Goal: Task Accomplishment & Management: Use online tool/utility

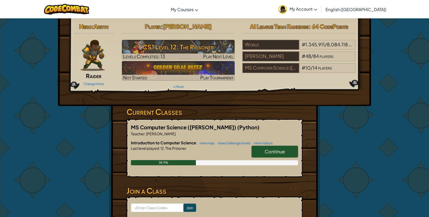
click at [255, 154] on link "Continue" at bounding box center [275, 152] width 47 height 12
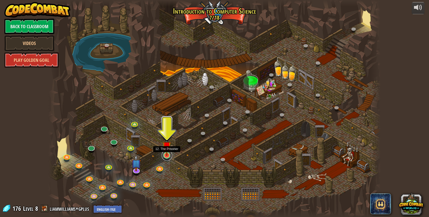
click at [166, 156] on link at bounding box center [167, 155] width 10 height 10
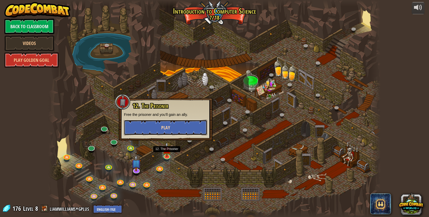
click at [163, 130] on span "Play" at bounding box center [165, 127] width 9 height 6
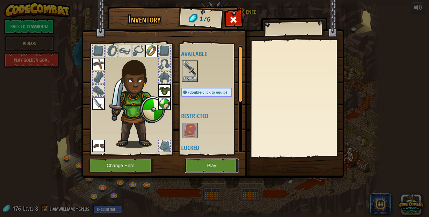
click at [200, 170] on button "Play" at bounding box center [212, 166] width 54 height 14
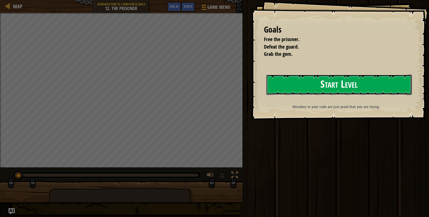
click at [284, 76] on button "Start Level" at bounding box center [339, 85] width 146 height 20
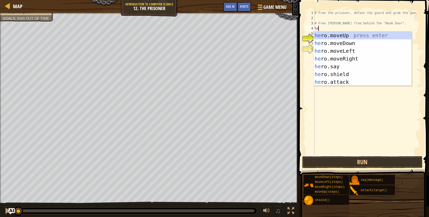
scroll to position [2, 0]
type textarea "hero"
click at [362, 58] on div "hero .moveUp press enter hero .moveDown press enter hero .moveLeft press enter …" at bounding box center [363, 67] width 98 height 70
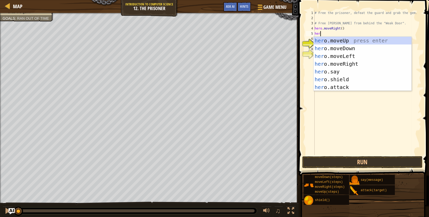
scroll to position [2, 0]
type textarea "hero"
click at [350, 51] on div "hero .moveUp press enter hero .moveDown press enter hero .moveLeft press enter …" at bounding box center [363, 72] width 98 height 70
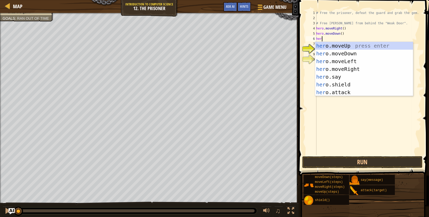
scroll to position [2, 0]
click at [351, 92] on div "hero .moveUp press enter hero .moveDown press enter hero .moveLeft press enter …" at bounding box center [364, 77] width 98 height 70
type textarea "hero.attack("Enemy Name")"
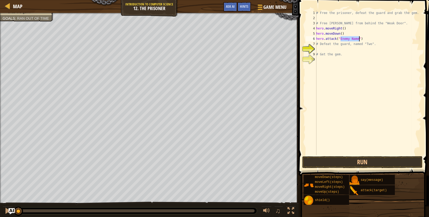
click at [372, 58] on div "# Free the prisoner, defeat the guard and grab the gem. # Free [PERSON_NAME] fr…" at bounding box center [368, 87] width 106 height 155
drag, startPoint x: 366, startPoint y: 39, endPoint x: 298, endPoint y: 39, distance: 68.3
click at [298, 39] on div "1 2 3 4 5 6 7 8 9 10 # Free the prisoner, defeat the guard and grab the gem. # …" at bounding box center [363, 98] width 132 height 191
type textarea "hero.attack("Enemy Name")"
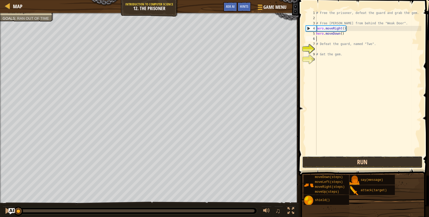
click at [323, 165] on button "Run" at bounding box center [362, 162] width 121 height 12
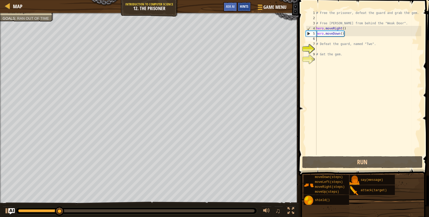
click at [247, 4] on span "Hints" at bounding box center [244, 6] width 9 height 5
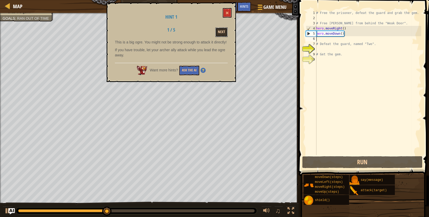
click at [221, 32] on button "Next" at bounding box center [221, 32] width 12 height 10
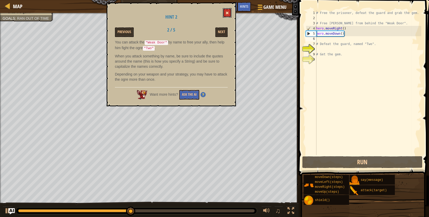
click at [226, 14] on span at bounding box center [227, 13] width 4 height 4
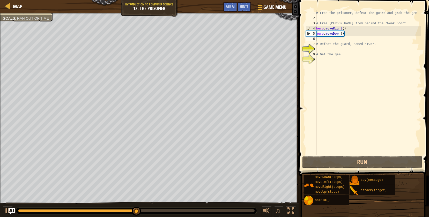
click at [331, 39] on div "# Free the prisoner, defeat the guard and grab the gem. # Free [PERSON_NAME] fr…" at bounding box center [368, 87] width 106 height 155
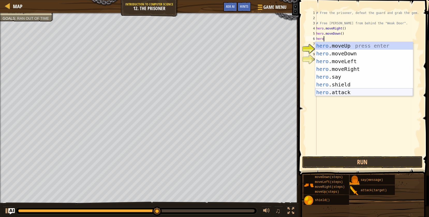
click at [346, 91] on div "hero .moveUp press enter hero .moveDown press enter hero .moveLeft press enter …" at bounding box center [364, 77] width 98 height 70
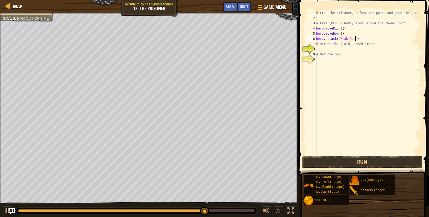
scroll to position [2, 3]
type textarea "hero.attack("Weak Door")"
click at [329, 166] on button "Run" at bounding box center [362, 162] width 121 height 12
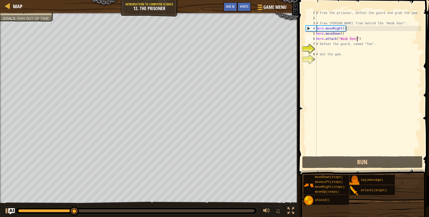
click at [332, 49] on div "# Free the prisoner, defeat the guard and grab the gem. # Free [PERSON_NAME] fr…" at bounding box center [368, 87] width 106 height 155
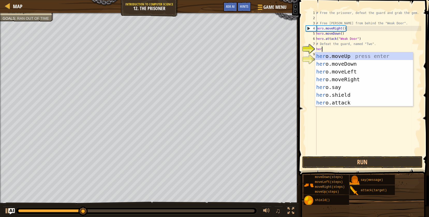
type textarea "hero"
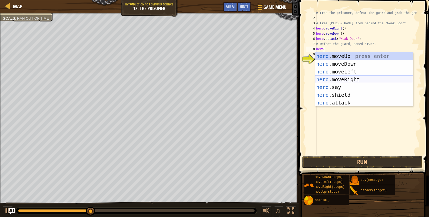
click at [348, 81] on div "hero .moveUp press enter hero .moveDown press enter hero .moveLeft press enter …" at bounding box center [364, 87] width 98 height 70
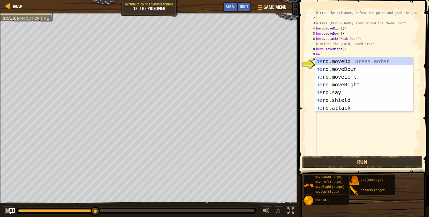
type textarea "hero"
click at [333, 83] on div "hero .moveUp press enter hero .moveDown press enter hero .moveLeft press enter …" at bounding box center [364, 92] width 98 height 70
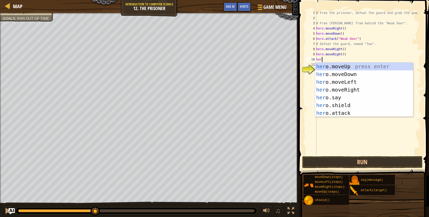
type textarea "hero"
click at [350, 73] on div "hero .moveUp press enter hero .moveDown press enter hero .moveLeft press enter …" at bounding box center [364, 98] width 98 height 70
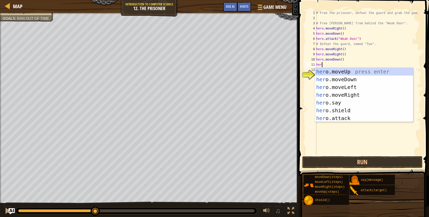
type textarea "hero"
click at [338, 80] on div "hero .moveUp press enter hero .moveDown press enter hero .moveLeft press enter …" at bounding box center [364, 103] width 98 height 70
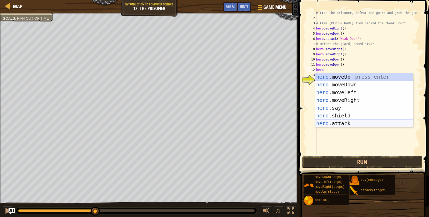
click at [346, 121] on div "hero .moveUp press enter hero .moveDown press enter hero .moveLeft press enter …" at bounding box center [364, 108] width 98 height 70
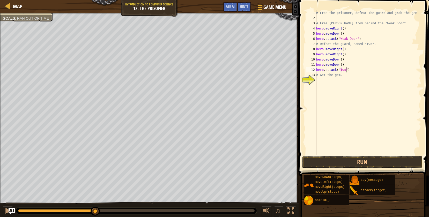
scroll to position [2, 2]
drag, startPoint x: 352, startPoint y: 71, endPoint x: 314, endPoint y: 70, distance: 37.8
click at [314, 70] on div "hero.attack("Two") 1 2 3 4 5 6 7 8 9 10 11 12 13 14 # Free the prisoner, defeat…" at bounding box center [363, 82] width 116 height 145
click at [318, 74] on div "# Free the prisoner, defeat the guard and grab the gem. # Free [PERSON_NAME] fr…" at bounding box center [368, 87] width 106 height 155
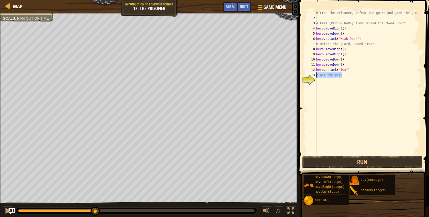
drag, startPoint x: 344, startPoint y: 76, endPoint x: 315, endPoint y: 77, distance: 29.5
click at [315, 77] on div "# Get the gem. 1 2 3 4 5 6 7 8 9 10 11 12 13 14 # Free the prisoner, defeat the…" at bounding box center [363, 82] width 116 height 145
paste textarea "hero.attack("Two")"
type textarea "hero.attack("Two")"
click at [318, 77] on div "# Free the prisoner, defeat the guard and grab the gem. # Free [PERSON_NAME] fr…" at bounding box center [368, 87] width 106 height 155
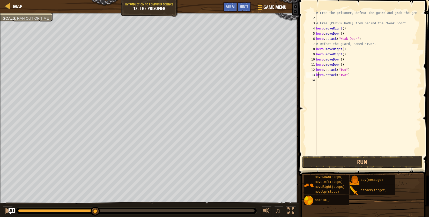
click at [319, 81] on div "# Free the prisoner, defeat the guard and grab the gem. # Free [PERSON_NAME] fr…" at bounding box center [368, 87] width 106 height 155
paste textarea "hero.attack("Two")"
type textarea "hero.attack("Two")"
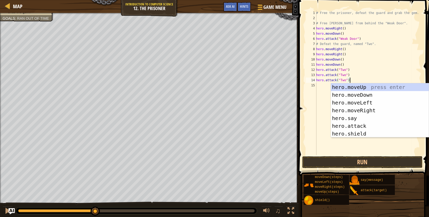
click at [318, 86] on div "# Free the prisoner, defeat the guard and grab the gem. # Free [PERSON_NAME] fr…" at bounding box center [368, 87] width 106 height 155
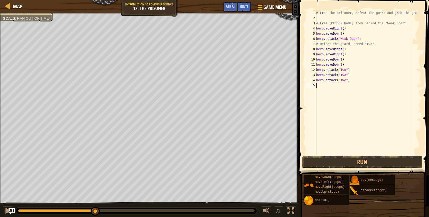
paste textarea "hero.attack("Two")"
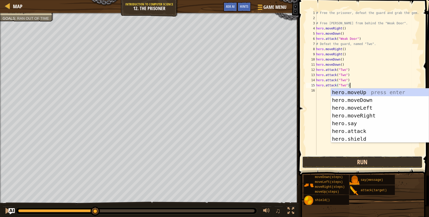
click at [324, 162] on button "Run" at bounding box center [362, 162] width 121 height 12
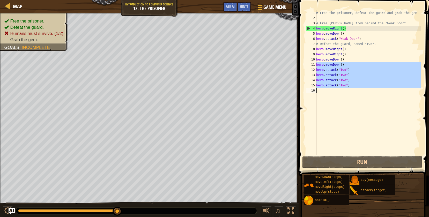
drag, startPoint x: 317, startPoint y: 63, endPoint x: 361, endPoint y: 95, distance: 55.0
click at [361, 95] on div "# Free the prisoner, defeat the guard and grab the gem. # Free [PERSON_NAME] fr…" at bounding box center [368, 87] width 106 height 155
type textarea "hero.attack("Two")"
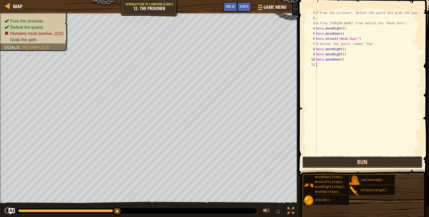
click at [326, 161] on button "Run" at bounding box center [362, 162] width 121 height 12
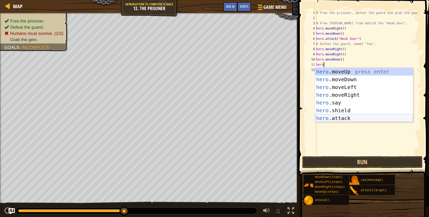
click at [356, 119] on div "hero .moveUp press enter hero .moveDown press enter hero .moveLeft press enter …" at bounding box center [364, 103] width 98 height 70
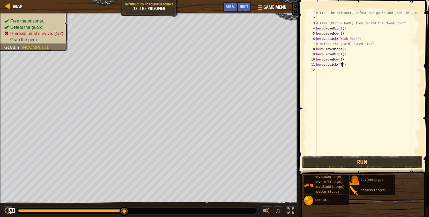
scroll to position [2, 2]
drag, startPoint x: 352, startPoint y: 63, endPoint x: 310, endPoint y: 63, distance: 42.2
click at [310, 63] on div "hero.attack("T") 1 2 3 4 5 6 7 8 9 10 11 12 # Free the prisoner, defeat the gua…" at bounding box center [363, 82] width 116 height 145
paste textarea "wo"
type textarea "hero.attack("Two")"
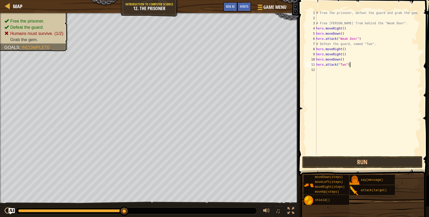
click at [324, 71] on div "# Free the prisoner, defeat the guard and grab the gem. # Free [PERSON_NAME] fr…" at bounding box center [368, 87] width 106 height 155
paste textarea "hero.attack("Two")"
type textarea "hero.attack("Two")"
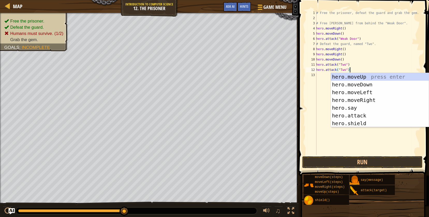
click at [326, 77] on div "# Free the prisoner, defeat the guard and grab the gem. # Free [PERSON_NAME] fr…" at bounding box center [368, 87] width 106 height 155
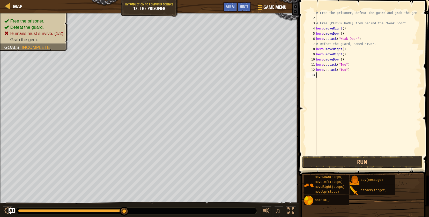
paste textarea "hero.attack("Two")"
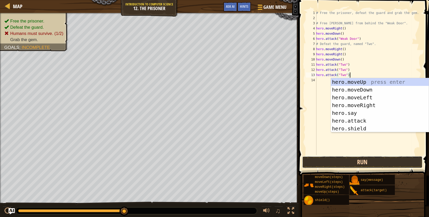
click at [335, 160] on button "Run" at bounding box center [362, 162] width 121 height 12
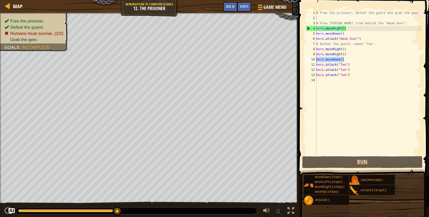
drag, startPoint x: 346, startPoint y: 60, endPoint x: 315, endPoint y: 61, distance: 31.1
click at [315, 61] on div "hero.attack("Two") 1 2 3 4 5 6 7 8 9 10 11 12 13 14 # Free the prisoner, defeat…" at bounding box center [363, 82] width 116 height 145
type textarea "hero.moveDown()"
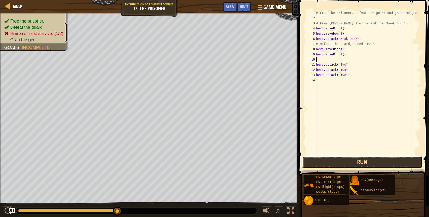
click at [321, 163] on button "Run" at bounding box center [362, 162] width 121 height 12
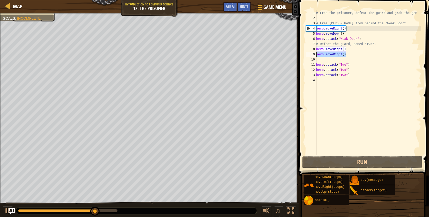
drag, startPoint x: 348, startPoint y: 54, endPoint x: 317, endPoint y: 55, distance: 30.8
click at [317, 55] on div "# Free the prisoner, defeat the guard and grab the gem. # Free [PERSON_NAME] fr…" at bounding box center [368, 87] width 106 height 155
type textarea "hero.moveRight()"
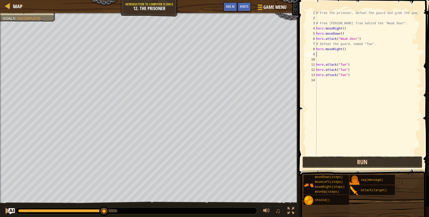
click at [314, 158] on button "Run" at bounding box center [362, 162] width 121 height 12
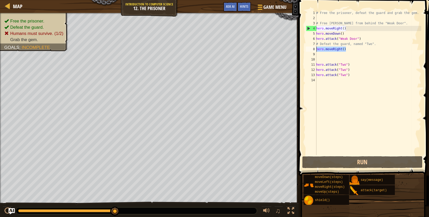
drag, startPoint x: 348, startPoint y: 48, endPoint x: 312, endPoint y: 48, distance: 35.7
click at [312, 48] on div "1 2 3 4 5 6 7 8 9 10 11 12 13 14 # Free the prisoner, defeat the guard and grab…" at bounding box center [363, 82] width 116 height 145
type textarea "v"
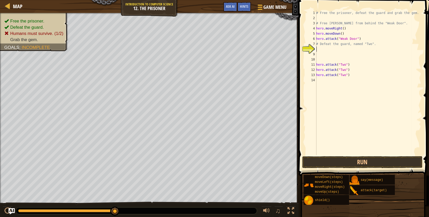
paste textarea "hero.moveRight()"
type textarea "hero.moveRight()"
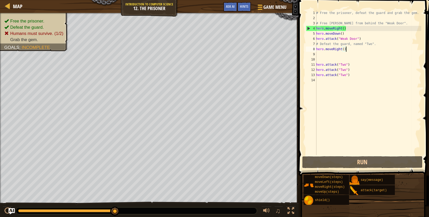
click at [322, 53] on div "# Free the prisoner, defeat the guard and grab the gem. # Free [PERSON_NAME] fr…" at bounding box center [368, 87] width 106 height 155
paste textarea "hero.moveRight()"
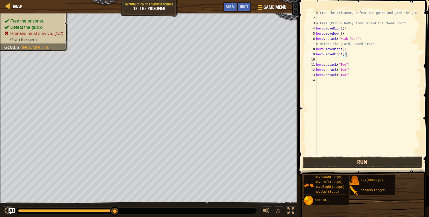
click at [323, 165] on button "Run" at bounding box center [362, 162] width 121 height 12
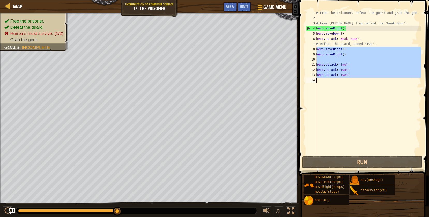
drag, startPoint x: 317, startPoint y: 48, endPoint x: 368, endPoint y: 94, distance: 68.5
click at [368, 94] on div "# Free the prisoner, defeat the guard and grab the gem. # Free [PERSON_NAME] fr…" at bounding box center [368, 87] width 106 height 155
type textarea "hero.attack("Two")"
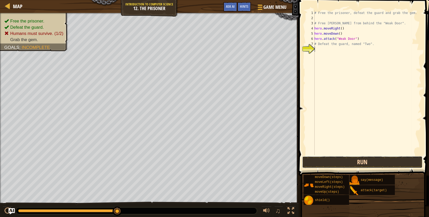
click at [353, 160] on button "Run" at bounding box center [362, 162] width 121 height 12
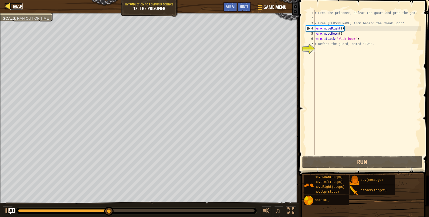
click at [8, 5] on div at bounding box center [8, 6] width 6 height 6
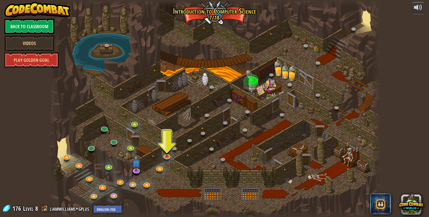
click at [167, 160] on div at bounding box center [166, 159] width 5 height 4
click at [166, 159] on link at bounding box center [167, 155] width 10 height 10
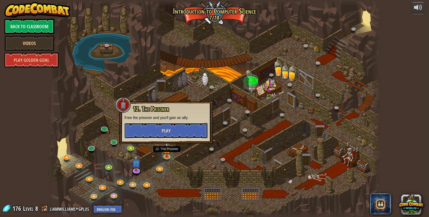
click at [160, 126] on button "Play" at bounding box center [165, 131] width 83 height 16
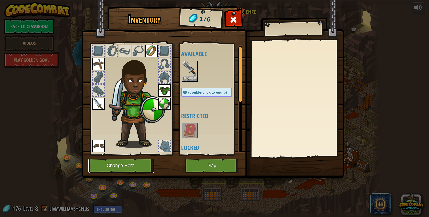
click at [133, 168] on button "Change Hero" at bounding box center [122, 166] width 66 height 14
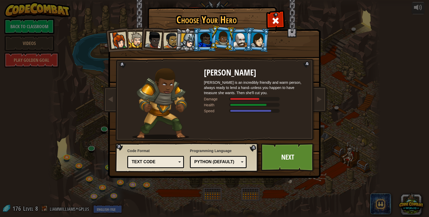
click at [241, 41] on div at bounding box center [240, 40] width 13 height 14
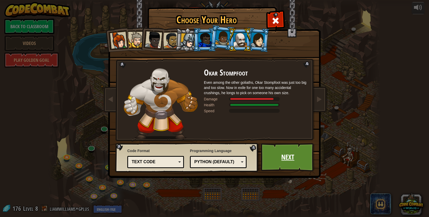
click at [277, 152] on link "Next" at bounding box center [288, 157] width 54 height 28
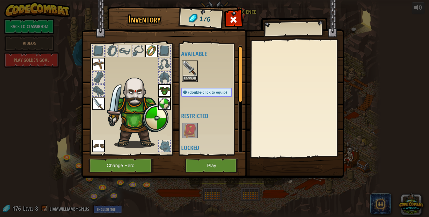
click at [189, 76] on button "Equip" at bounding box center [190, 78] width 14 height 5
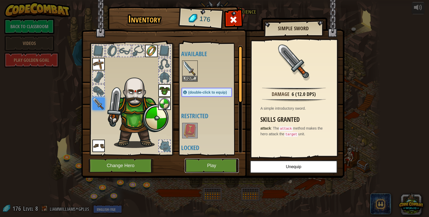
click at [213, 167] on button "Play" at bounding box center [212, 166] width 54 height 14
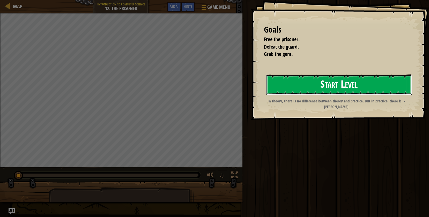
click at [287, 86] on button "Start Level" at bounding box center [339, 85] width 146 height 20
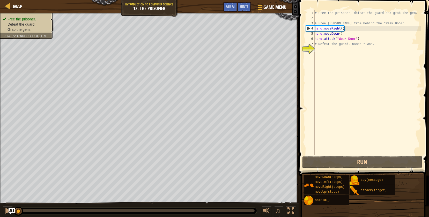
type textarea "hero.moveRight()"
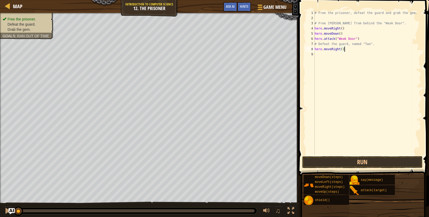
click at [322, 55] on div "# Free the prisoner, defeat the guard and grab the gem. # Free [PERSON_NAME] fr…" at bounding box center [368, 87] width 108 height 155
type textarea "hero.moveRight()"
click at [324, 60] on div "# Free the prisoner, defeat the guard and grab the gem. # Free [PERSON_NAME] fr…" at bounding box center [368, 87] width 106 height 155
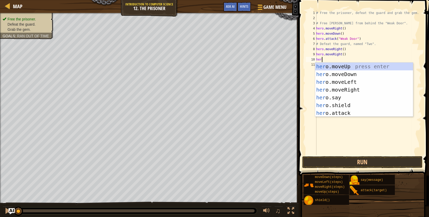
scroll to position [2, 0]
click at [340, 113] on div "hero .moveUp press enter hero .moveDown press enter hero .moveLeft press enter …" at bounding box center [364, 98] width 98 height 70
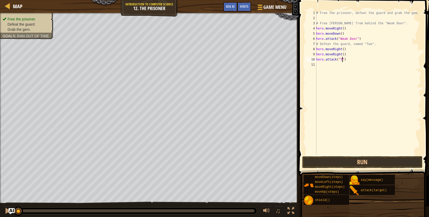
type textarea "hero.attack("Two")"
drag, startPoint x: 352, startPoint y: 60, endPoint x: 314, endPoint y: 60, distance: 37.8
click at [314, 60] on div "hero.attack("Two") 1 2 3 4 5 6 7 8 9 10 11 # Free the prisoner, defeat the guar…" at bounding box center [363, 82] width 116 height 145
click at [323, 66] on div "# Free the prisoner, defeat the guard and grab the gem. # Free [PERSON_NAME] fr…" at bounding box center [368, 87] width 106 height 155
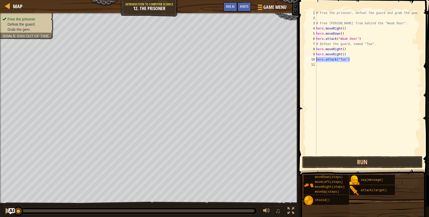
scroll to position [2, 0]
type textarea "hero.attack("Two")"
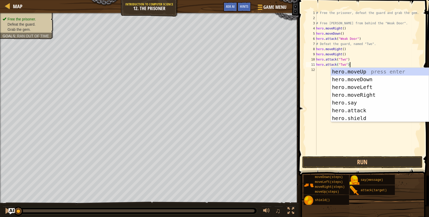
click at [321, 70] on div "# Free the prisoner, defeat the guard and grab the gem. # Free [PERSON_NAME] fr…" at bounding box center [368, 87] width 106 height 155
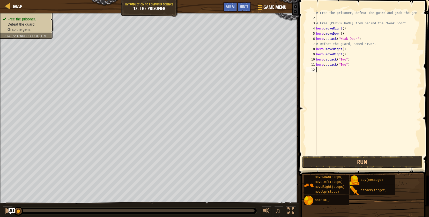
type textarea "hero.attack("Two")"
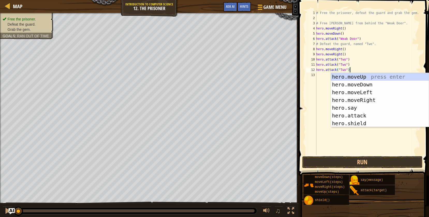
click at [321, 76] on div "# Free the prisoner, defeat the guard and grab the gem. # Free [PERSON_NAME] fr…" at bounding box center [368, 87] width 106 height 155
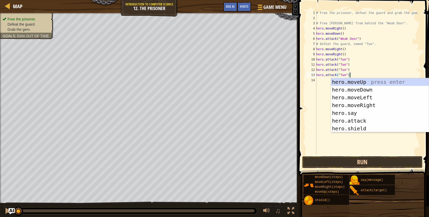
type textarea "hero.attack("Two")"
click at [333, 159] on button "Run" at bounding box center [362, 162] width 121 height 12
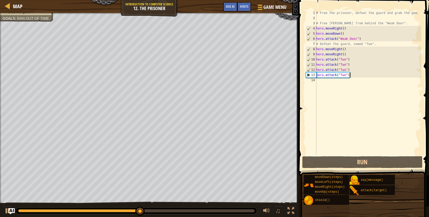
click at [330, 82] on div "# Free the prisoner, defeat the guard and grab the gem. # Free [PERSON_NAME] fr…" at bounding box center [368, 87] width 106 height 155
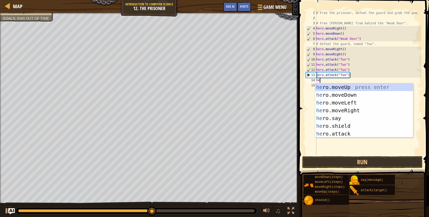
type textarea "hero"
click at [333, 95] on div "hero .moveUp press enter hero .moveDown press enter hero .moveLeft press enter …" at bounding box center [364, 118] width 98 height 70
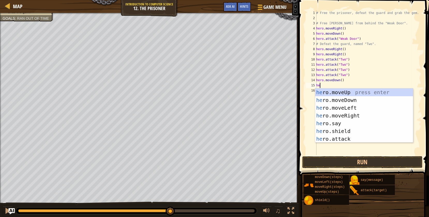
type textarea "hero"
click at [333, 99] on div "hero .moveUp press enter hero .moveDown press enter hero .moveLeft press enter …" at bounding box center [364, 124] width 98 height 70
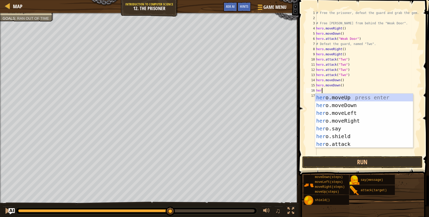
type textarea "hero"
click at [350, 113] on div "hero .moveUp press enter hero .moveDown press enter hero .moveLeft press enter …" at bounding box center [364, 129] width 98 height 70
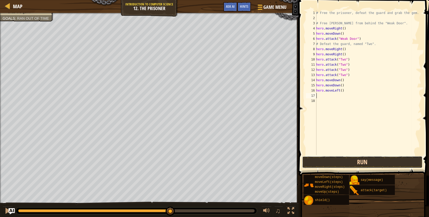
click at [327, 162] on button "Run" at bounding box center [362, 162] width 121 height 12
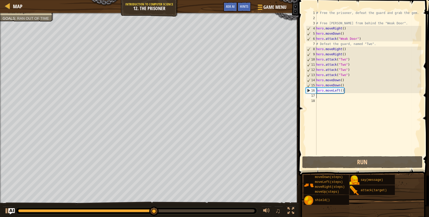
click at [341, 90] on div "# Free the prisoner, defeat the guard and grab the gem. # Free [PERSON_NAME] fr…" at bounding box center [368, 87] width 106 height 155
type textarea "hero.moveLeft()"
drag, startPoint x: 340, startPoint y: 90, endPoint x: 316, endPoint y: 90, distance: 24.3
click at [316, 90] on div "hero.moveLeft() 1 2 3 4 5 6 7 8 9 10 11 12 13 14 15 16 17 18 # Free the prisone…" at bounding box center [363, 82] width 116 height 145
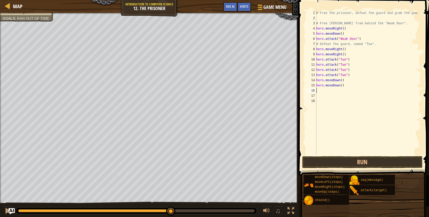
click at [319, 90] on div "# Free the prisoner, defeat the guard and grab the gem. # Free [PERSON_NAME] fr…" at bounding box center [368, 87] width 106 height 155
click at [358, 84] on div "# Free the prisoner, defeat the guard and grab the gem. # Free [PERSON_NAME] fr…" at bounding box center [368, 87] width 106 height 155
type textarea "hero.moveDown()"
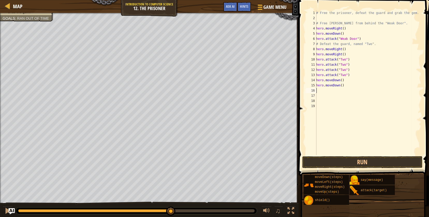
click at [343, 92] on div "# Free the prisoner, defeat the guard and grab the gem. # Free [PERSON_NAME] fr…" at bounding box center [368, 87] width 106 height 155
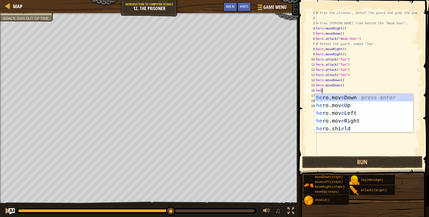
type textarea "he"
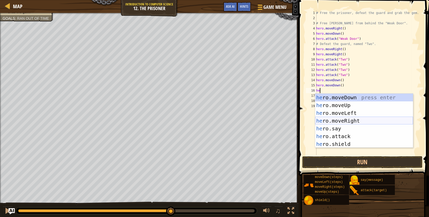
click at [334, 122] on div "he ro.moveDown press enter he ro.moveUp press enter he ro.moveLeft press enter …" at bounding box center [364, 129] width 98 height 70
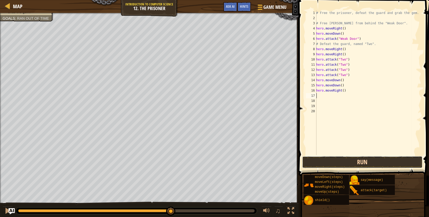
click at [323, 162] on button "Run" at bounding box center [362, 162] width 121 height 12
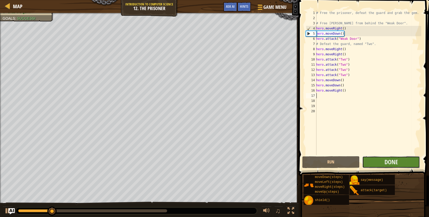
click at [414, 165] on button "Done" at bounding box center [391, 162] width 58 height 12
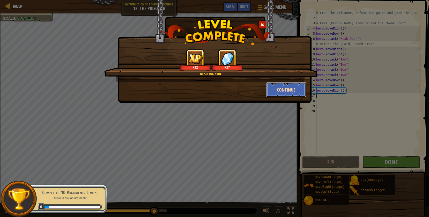
click at [292, 86] on button "Continue" at bounding box center [286, 90] width 40 height 16
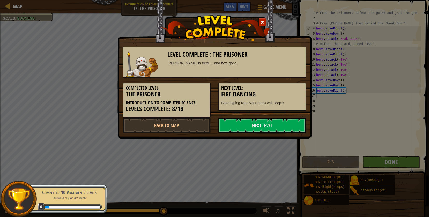
click at [292, 86] on h5 "Next Level:" at bounding box center [262, 88] width 82 height 5
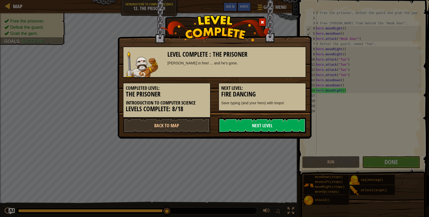
click at [232, 129] on link "Next Level" at bounding box center [262, 126] width 88 height 16
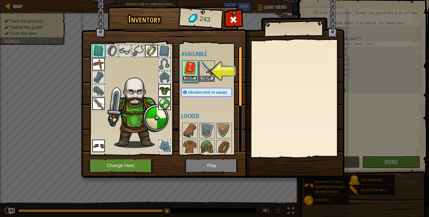
click at [191, 79] on button "Equip" at bounding box center [190, 78] width 14 height 5
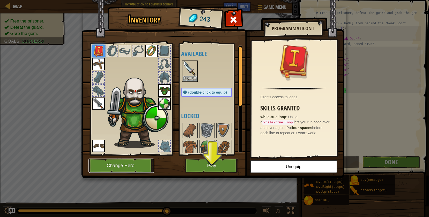
click at [134, 163] on button "Change Hero" at bounding box center [122, 166] width 66 height 14
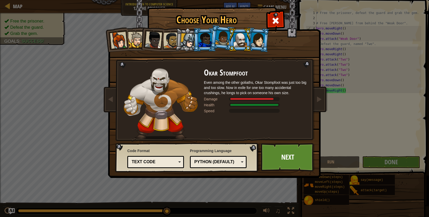
click at [182, 41] on div at bounding box center [188, 40] width 15 height 15
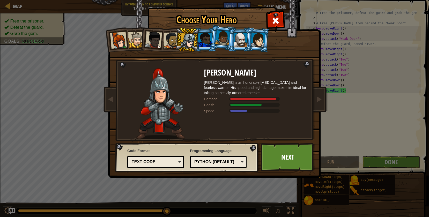
click at [222, 42] on div at bounding box center [222, 37] width 15 height 15
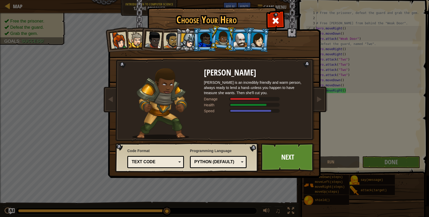
click at [207, 43] on div at bounding box center [204, 40] width 13 height 14
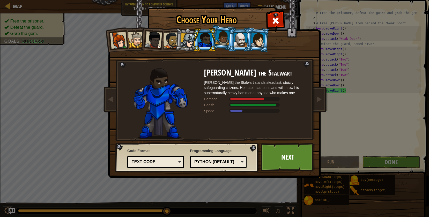
click at [264, 37] on div at bounding box center [258, 39] width 14 height 15
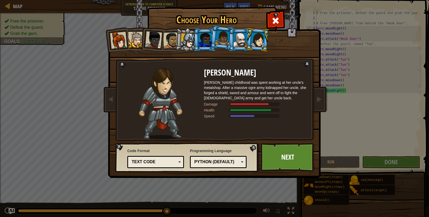
click at [239, 36] on div at bounding box center [240, 40] width 13 height 14
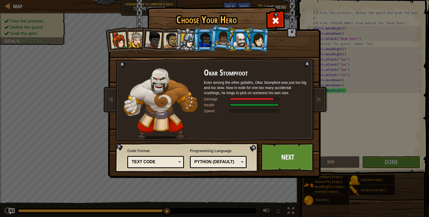
click at [208, 40] on div at bounding box center [204, 40] width 13 height 14
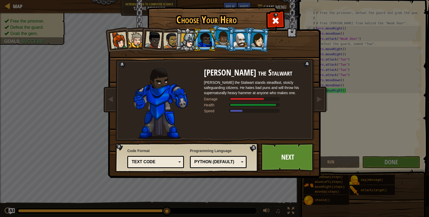
click at [220, 36] on div at bounding box center [222, 37] width 15 height 15
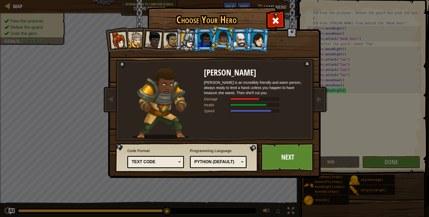
click at [202, 35] on div at bounding box center [204, 40] width 13 height 14
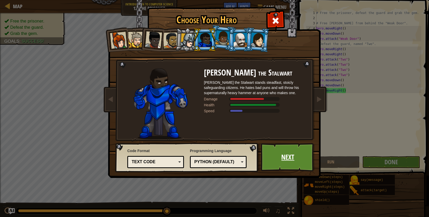
click at [303, 160] on link "Next" at bounding box center [288, 157] width 54 height 28
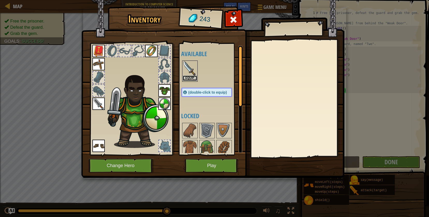
click at [194, 78] on button "Equip" at bounding box center [190, 78] width 14 height 5
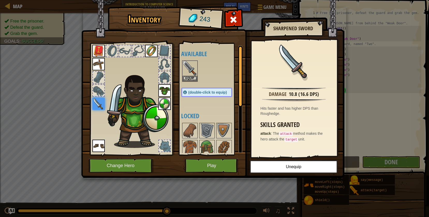
click at [98, 49] on img at bounding box center [98, 51] width 12 height 12
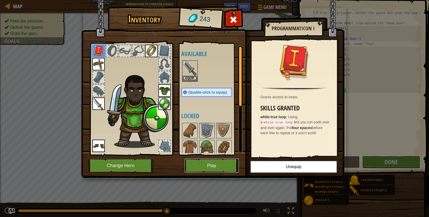
click at [226, 163] on button "Play" at bounding box center [212, 166] width 54 height 14
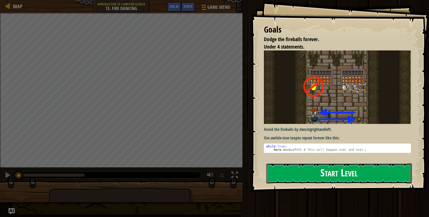
click at [293, 167] on button "Start Level" at bounding box center [339, 173] width 146 height 20
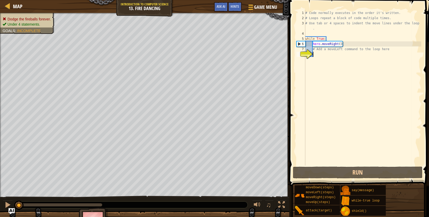
click at [323, 43] on div "# Code normally executes in the order it's written. # Loops repeat a block of c…" at bounding box center [362, 93] width 117 height 166
type textarea "hero.moveRight()"
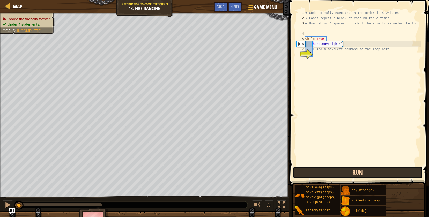
click at [320, 172] on button "Run" at bounding box center [358, 173] width 130 height 12
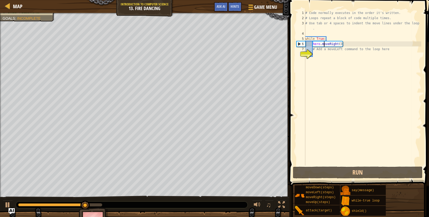
click at [313, 52] on div "# Code normally executes in the order it's written. # Loops repeat a block of c…" at bounding box center [362, 93] width 117 height 166
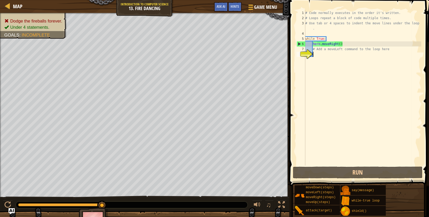
click at [313, 49] on div "# Code normally executes in the order it's written. # Loops repeat a block of c…" at bounding box center [362, 93] width 117 height 166
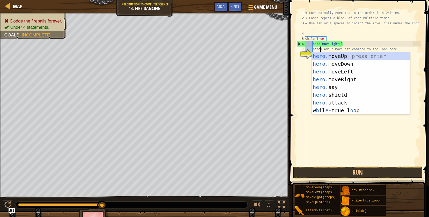
scroll to position [2, 1]
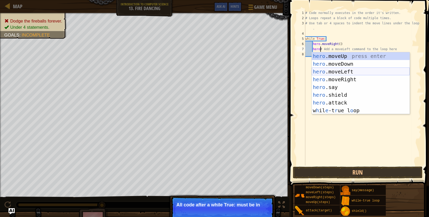
click at [333, 72] on div "hero .moveUp press enter hero .moveDown press enter hero .moveLeft press enter …" at bounding box center [361, 91] width 98 height 78
type textarea "hero.moveLeft()# Add a moveLeft command to the loop here"
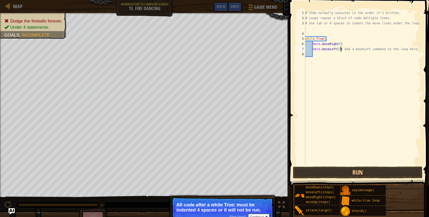
click at [315, 53] on div "# Code normally executes in the order it's written. # Loops repeat a block of c…" at bounding box center [362, 93] width 117 height 166
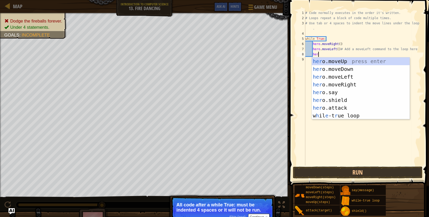
scroll to position [2, 1]
type textarea "hero"
click at [330, 85] on div "hero .moveUp press enter hero .moveDown press enter hero .moveLeft press enter …" at bounding box center [361, 96] width 98 height 78
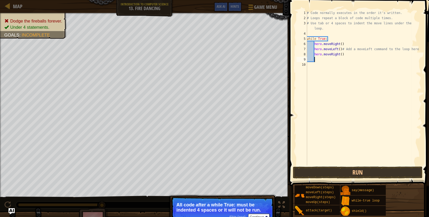
scroll to position [2, 0]
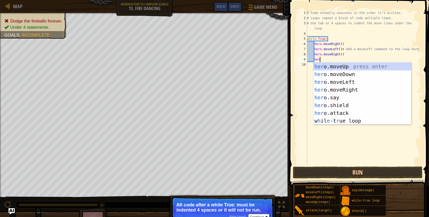
type textarea "hero"
click at [343, 83] on div "hero .moveUp press enter hero .moveDown press enter hero .moveLeft press enter …" at bounding box center [362, 102] width 98 height 78
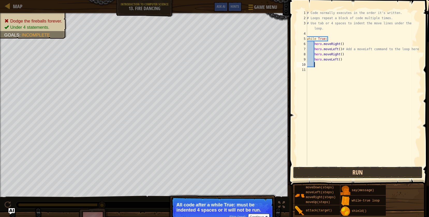
click at [314, 175] on button "Run" at bounding box center [358, 173] width 130 height 12
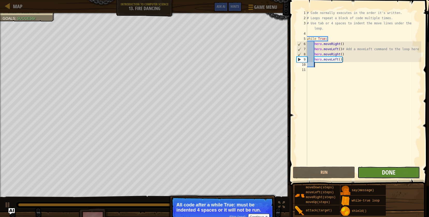
click at [386, 172] on span "Done" at bounding box center [388, 172] width 13 height 8
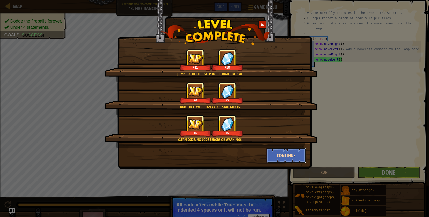
click at [282, 158] on button "Continue" at bounding box center [286, 156] width 40 height 16
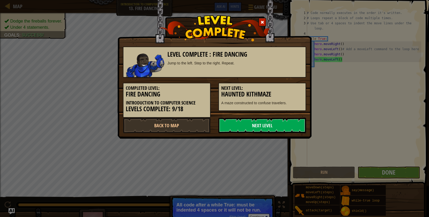
click at [231, 123] on link "Next Level" at bounding box center [262, 126] width 88 height 16
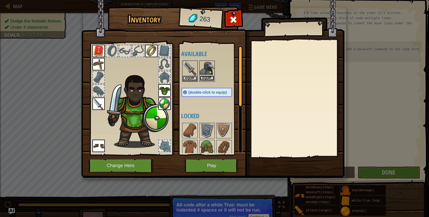
click at [208, 76] on button "Equip" at bounding box center [207, 78] width 14 height 5
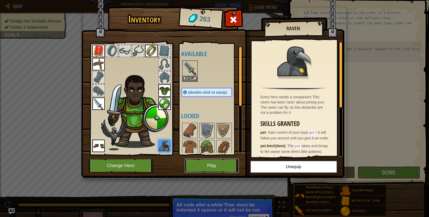
click at [223, 165] on button "Play" at bounding box center [212, 166] width 54 height 14
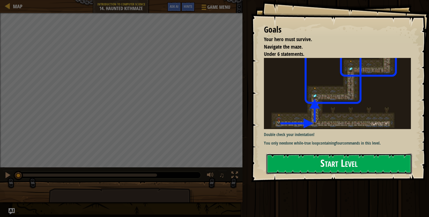
click at [268, 161] on button "Start Level" at bounding box center [339, 164] width 146 height 20
